Goal: Information Seeking & Learning: Learn about a topic

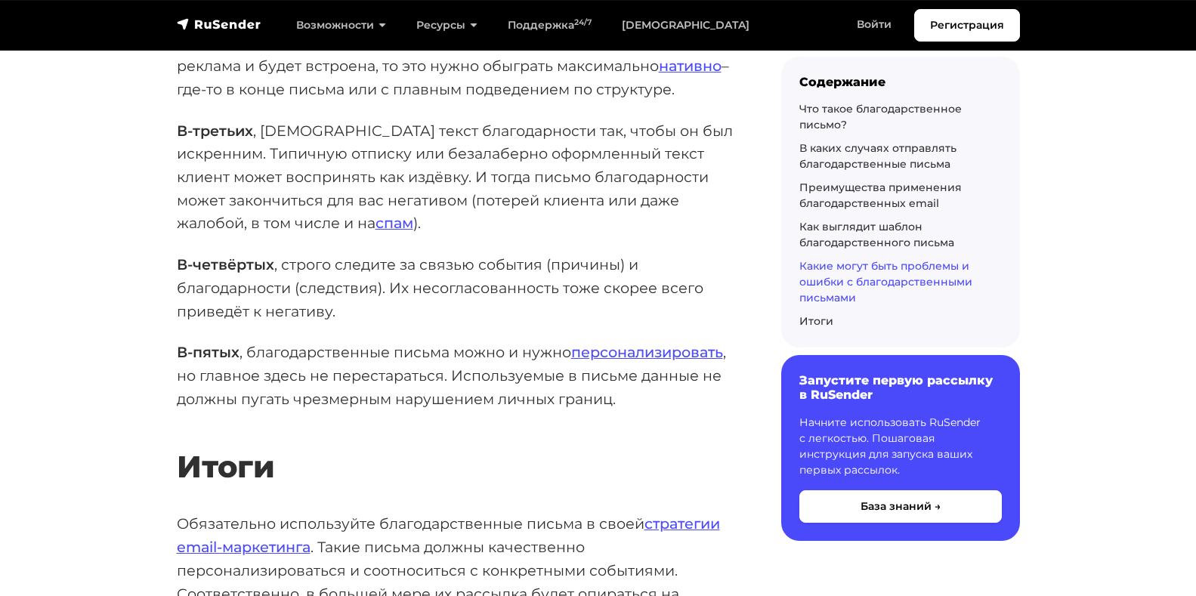
scroll to position [9509, 0]
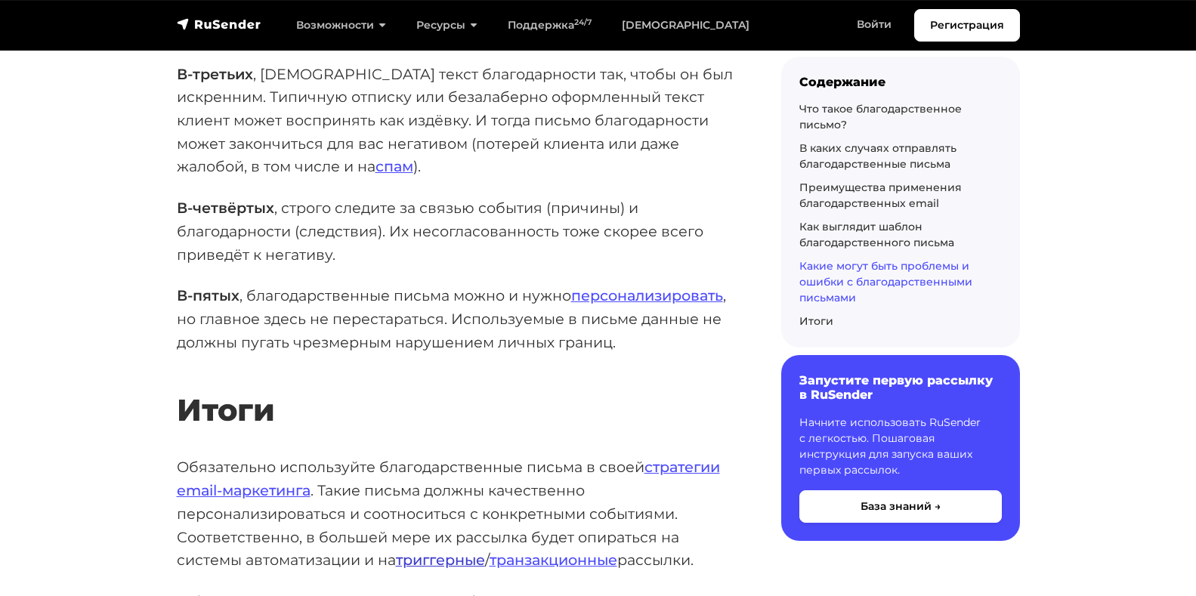
click at [424, 551] on link "триггерные" at bounding box center [440, 560] width 89 height 18
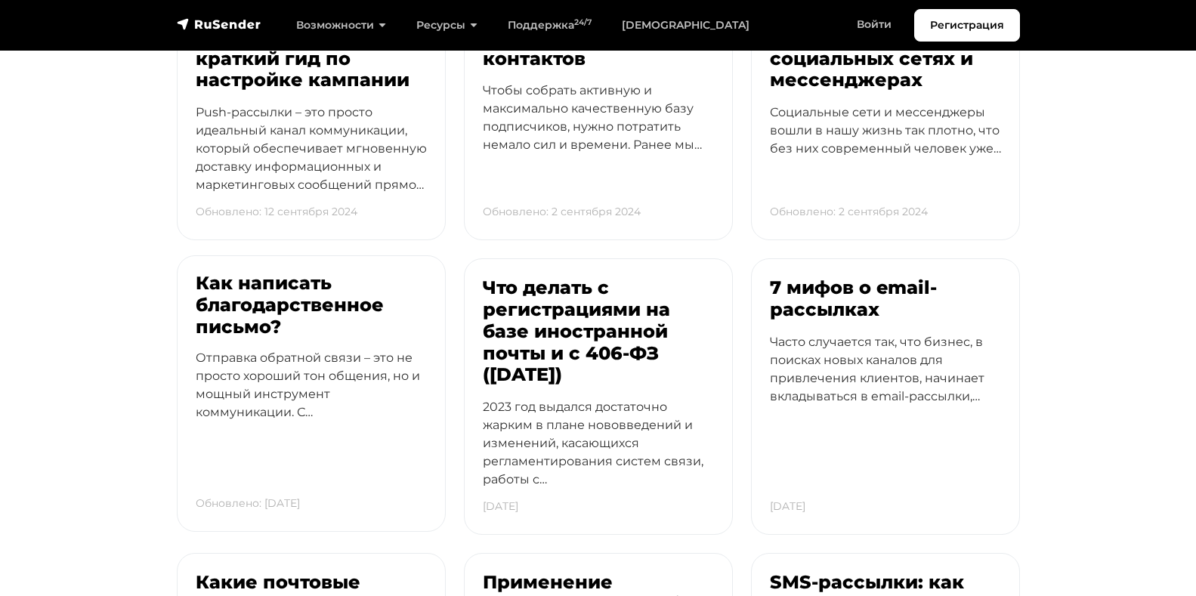
scroll to position [4218, 0]
